Goal: Information Seeking & Learning: Check status

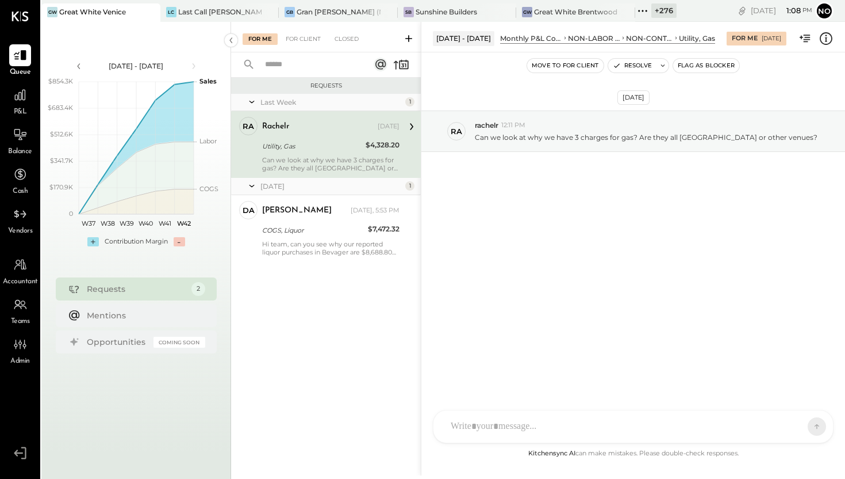
click at [320, 231] on div "COGS, Liquor" at bounding box center [313, 230] width 102 height 12
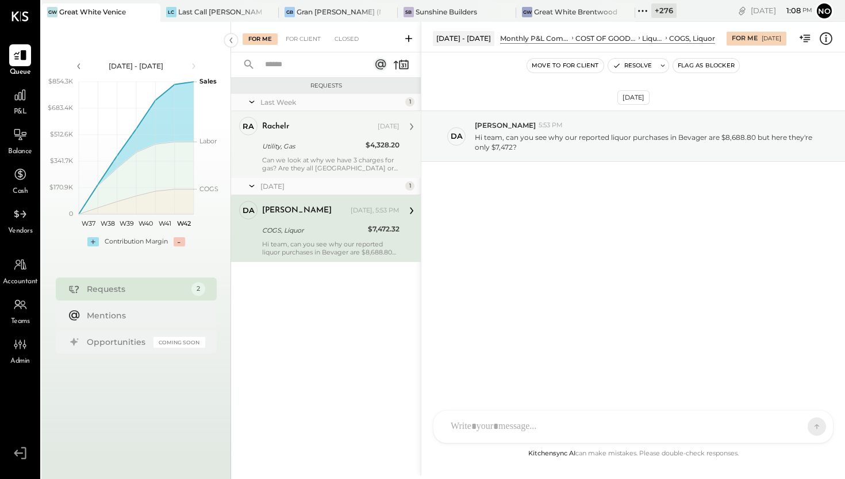
click at [320, 159] on div "Can we look at why we have 3 charges for gas? Are they all [GEOGRAPHIC_DATA] or…" at bounding box center [330, 164] width 137 height 16
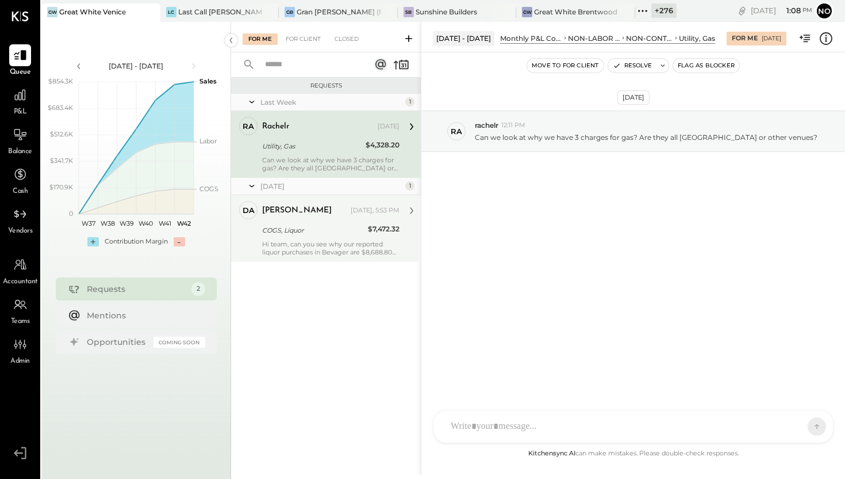
click at [292, 227] on div "COGS, Liquor" at bounding box center [313, 230] width 102 height 12
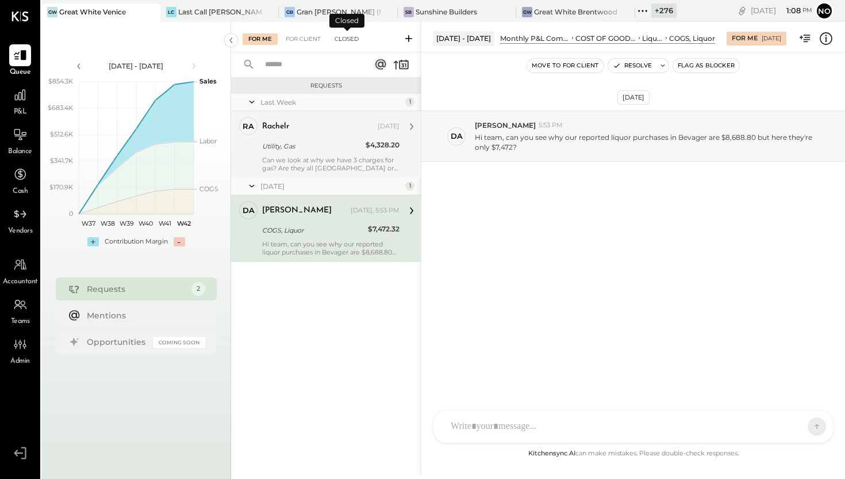
click at [350, 39] on div "Closed" at bounding box center [347, 39] width 36 height 12
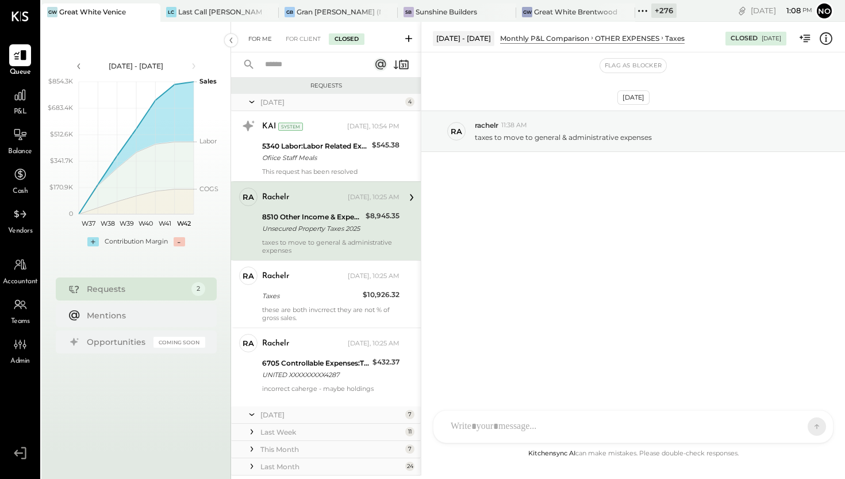
click at [259, 39] on div "For Me" at bounding box center [260, 39] width 35 height 12
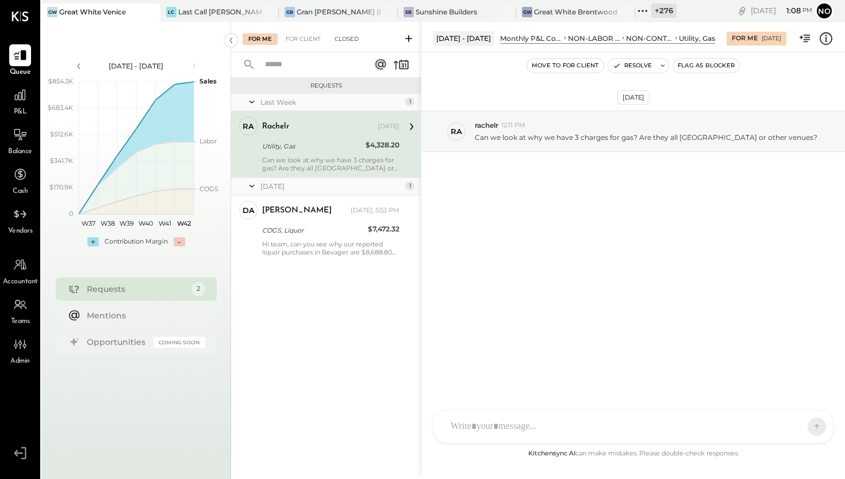
click at [346, 37] on div "Closed" at bounding box center [347, 39] width 36 height 12
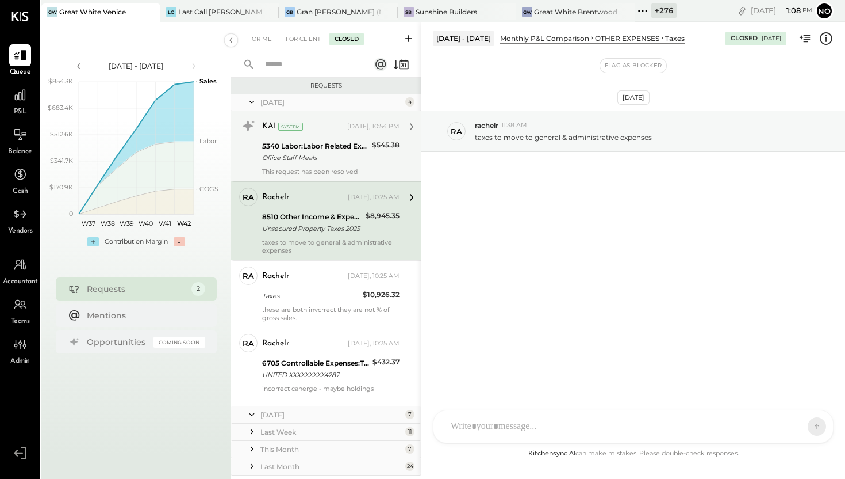
click at [308, 157] on div "Ofiice Staff Meals" at bounding box center [315, 158] width 106 height 12
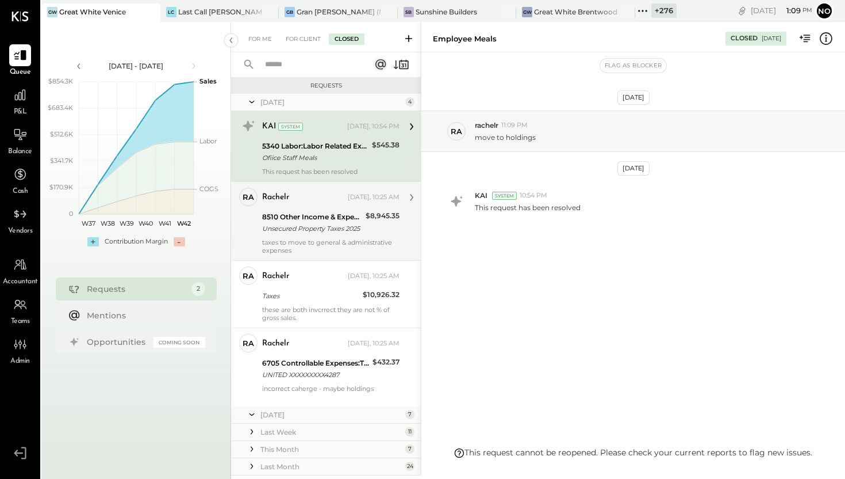
click at [300, 223] on div "Unsecured Property Taxes 2025" at bounding box center [312, 229] width 100 height 12
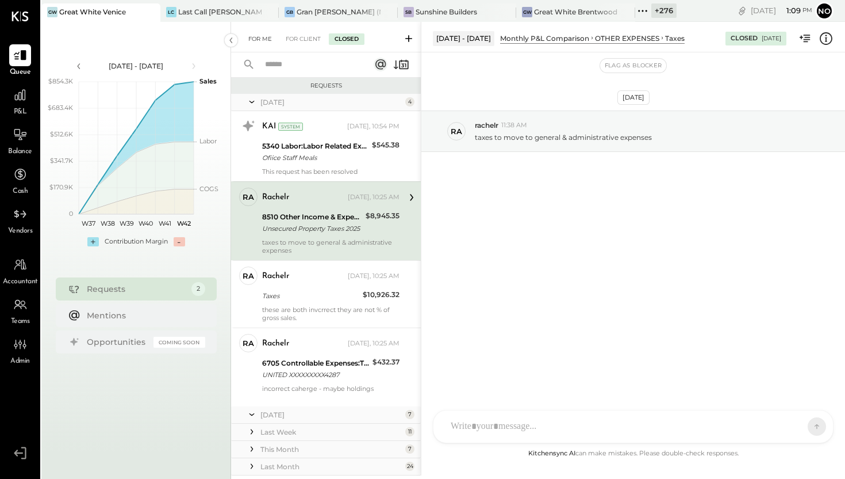
click at [257, 34] on div "For Me" at bounding box center [260, 39] width 35 height 12
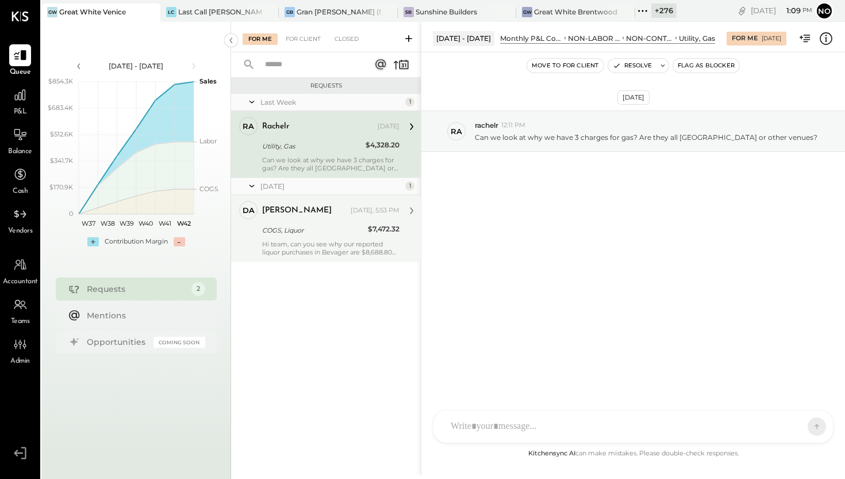
click at [308, 238] on div "[PERSON_NAME] [DATE], 5:53 PM COGS, Liquor $7,472.32 Hi team, can you see why o…" at bounding box center [330, 228] width 137 height 55
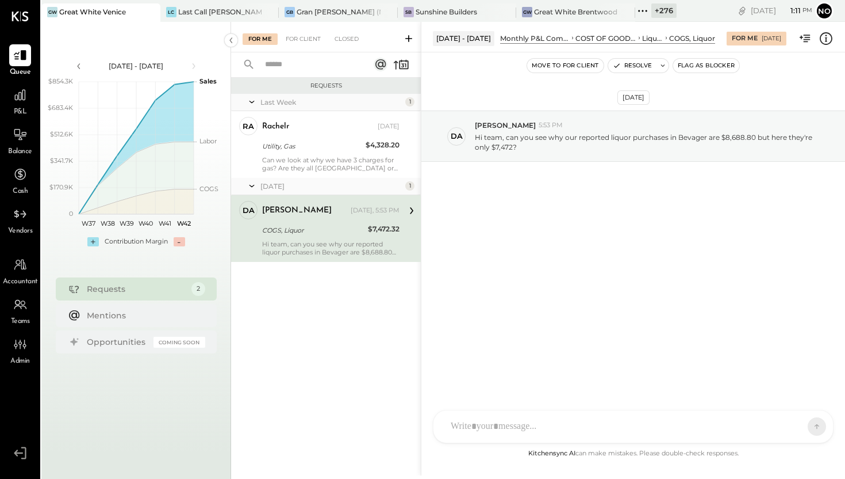
click at [508, 236] on div "[DATE] DA [PERSON_NAME] 5:53 PM Hi team, can you see why our reported liquor pu…" at bounding box center [634, 164] width 424 height 167
